Goal: Check status: Check status

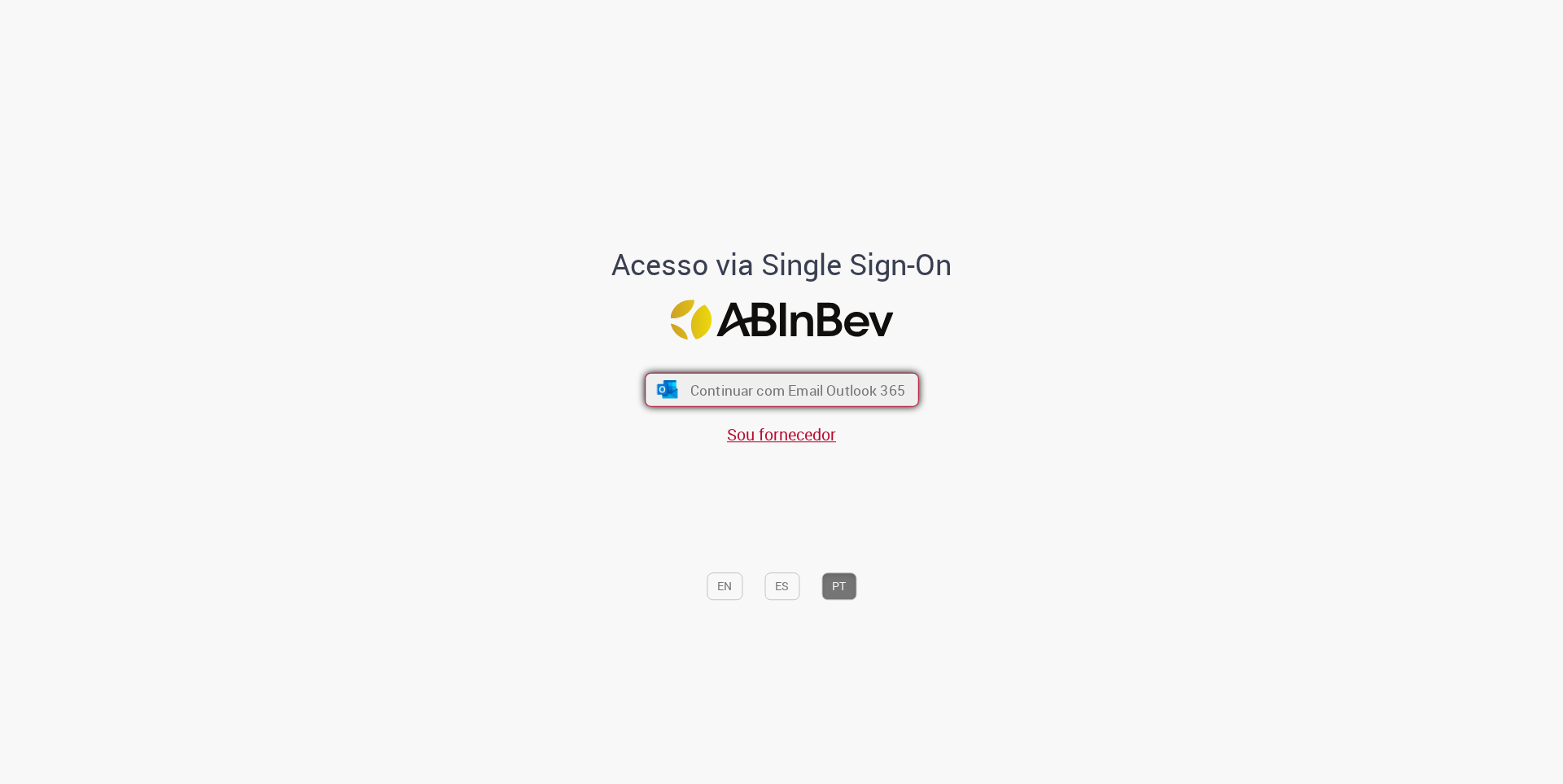
click at [834, 404] on button "Continuar com Email Outlook 365" at bounding box center [782, 389] width 274 height 34
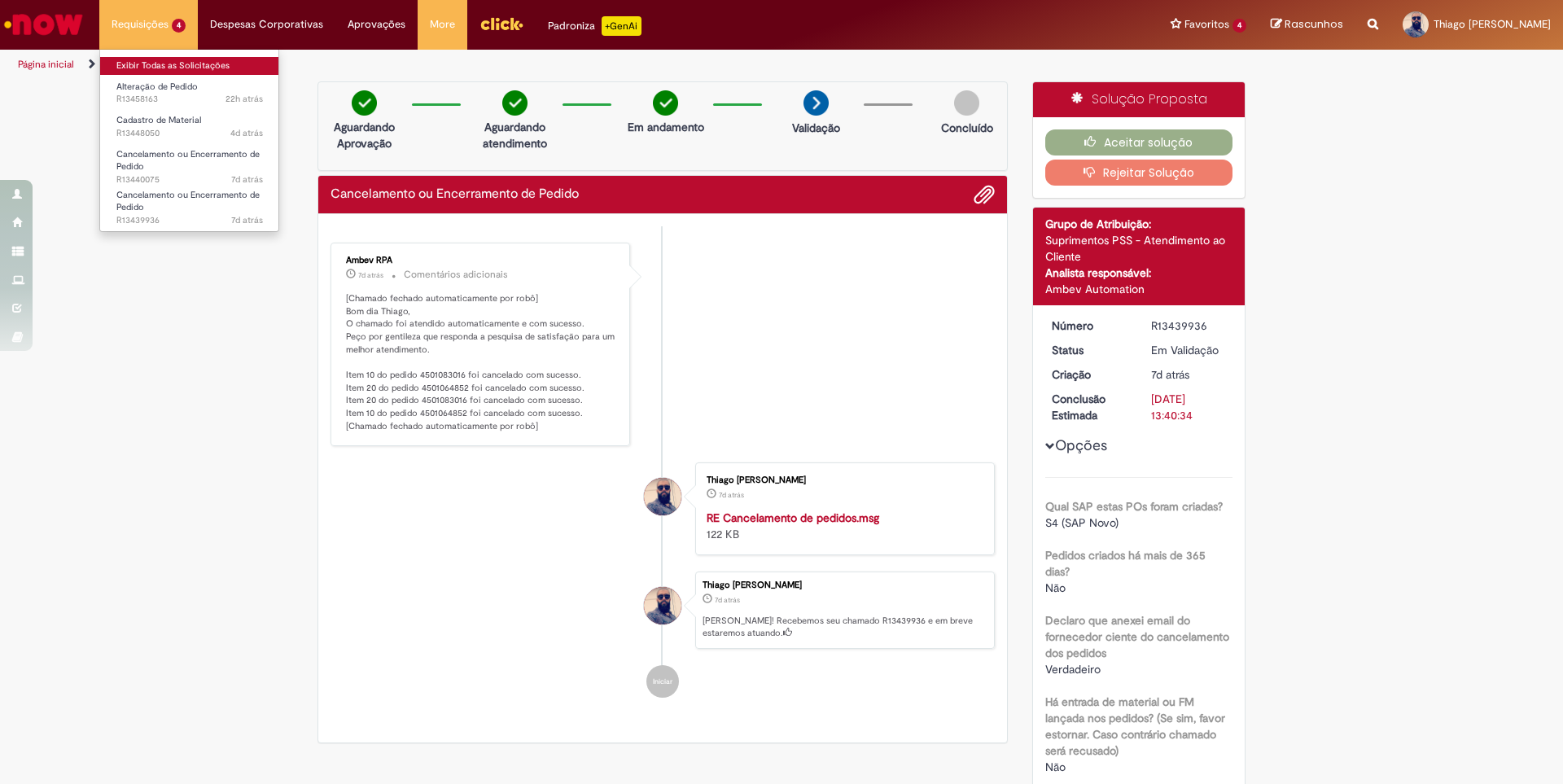
click at [100, 61] on link "Exibir Todas as Solicitações" at bounding box center [190, 66] width 179 height 18
click at [102, 62] on link "Exibir Todas as Solicitações" at bounding box center [190, 66] width 179 height 18
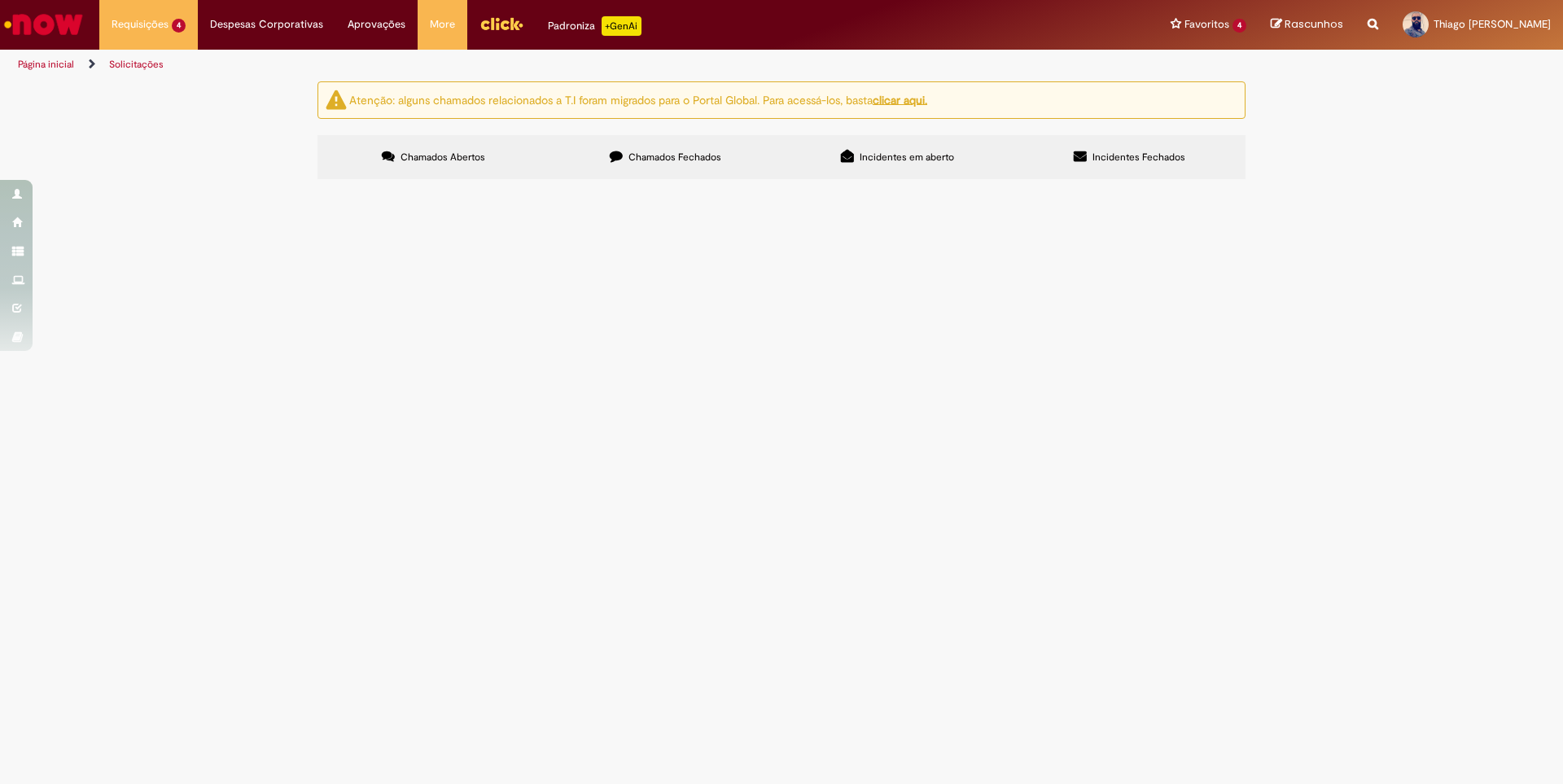
click at [655, 158] on span "Chamados Fechados" at bounding box center [675, 157] width 93 height 14
click at [851, 166] on label "Incidentes em aberto" at bounding box center [897, 157] width 233 height 44
click at [1089, 154] on label "Incidentes Fechados" at bounding box center [1130, 157] width 233 height 44
click at [489, 145] on label "Chamados Abertos" at bounding box center [433, 157] width 233 height 44
click at [0, 0] on span "O motivo de alterar a origem do material, é para que entre o ICMS correto, onde…" at bounding box center [0, 0] width 0 height 0
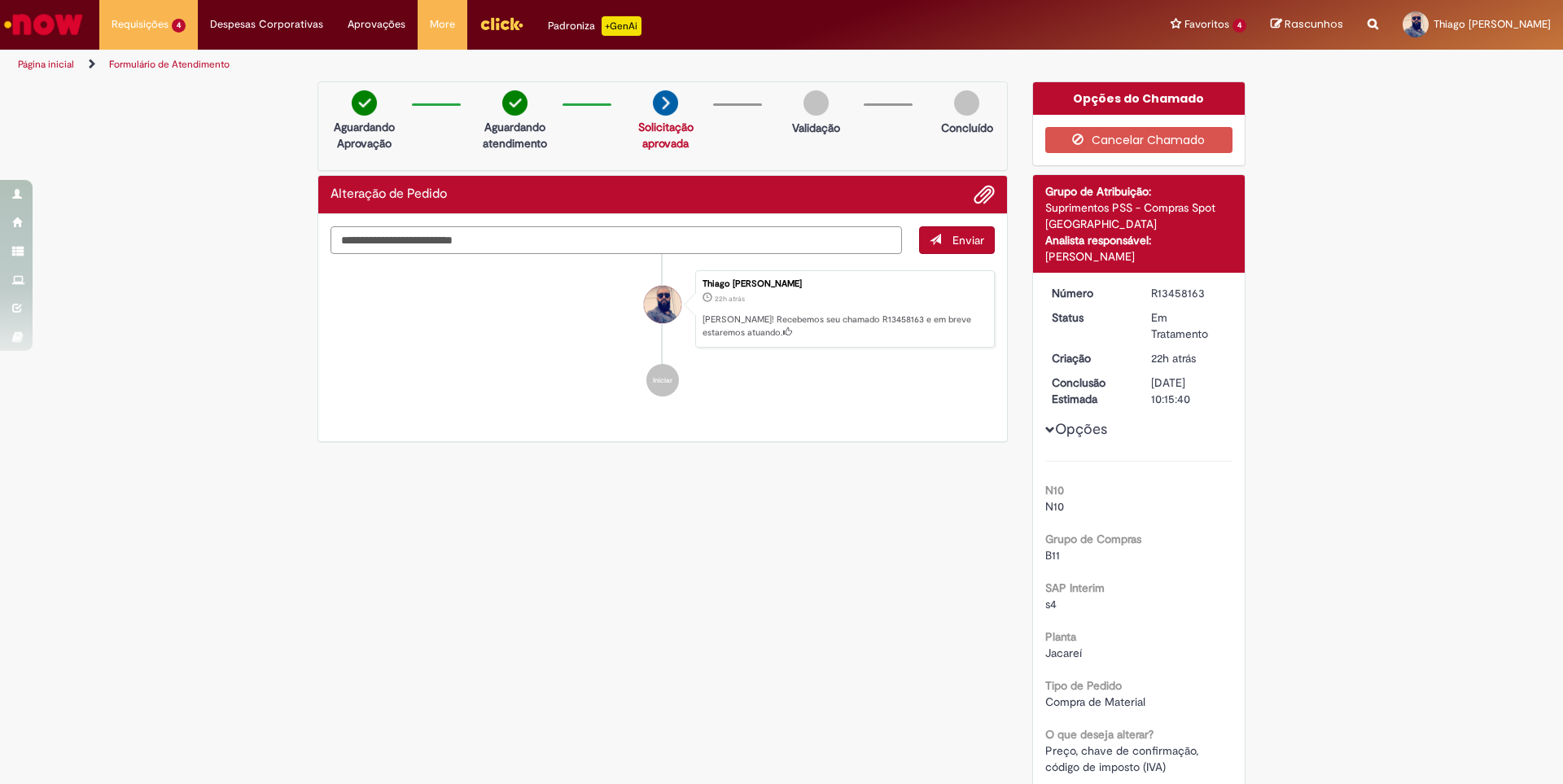
click at [575, 237] on textarea "Digite sua mensagem aqui..." at bounding box center [617, 240] width 571 height 28
